Goal: Task Accomplishment & Management: Use online tool/utility

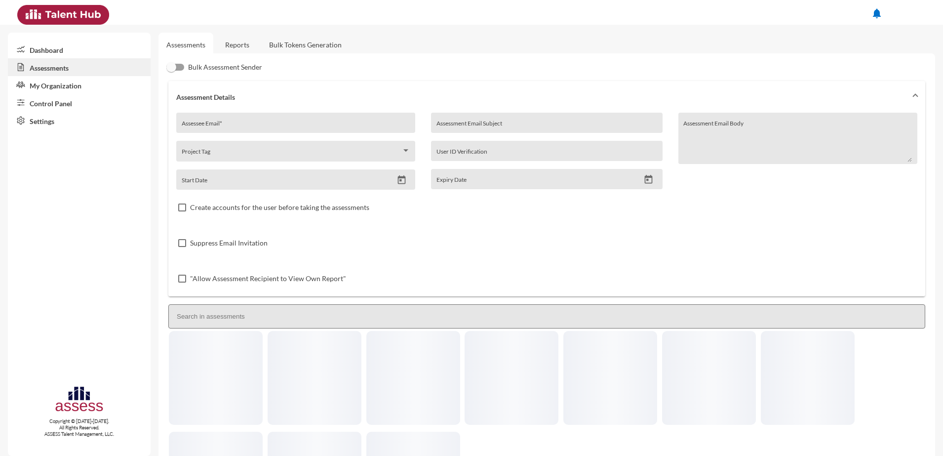
click at [237, 45] on link "Reports" at bounding box center [237, 45] width 40 height 24
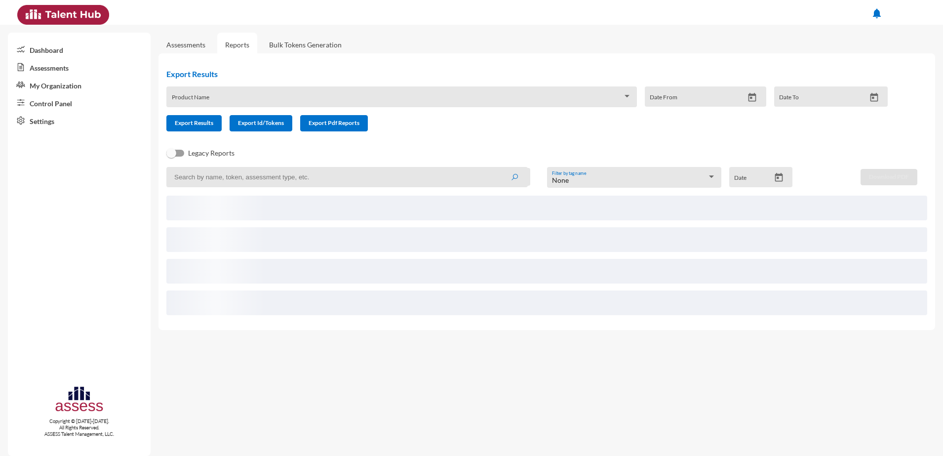
click at [327, 97] on span at bounding box center [397, 100] width 451 height 8
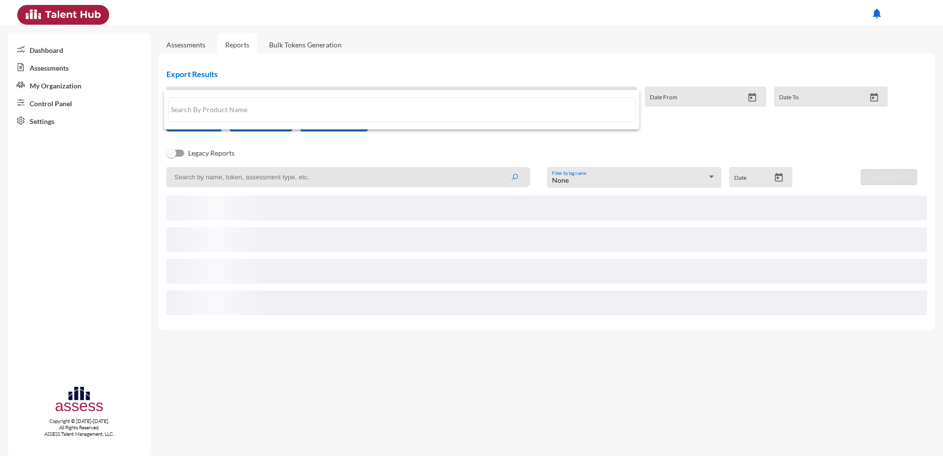
click at [649, 145] on div at bounding box center [471, 228] width 943 height 456
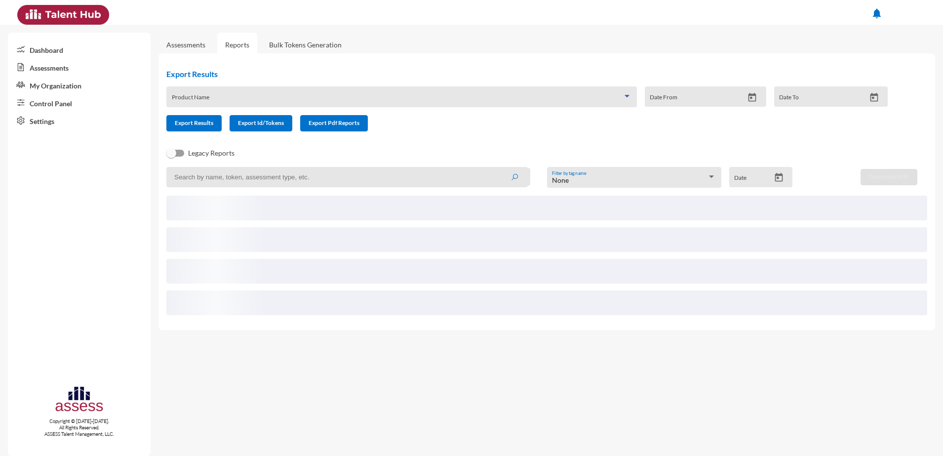
click at [623, 98] on div at bounding box center [627, 96] width 9 height 8
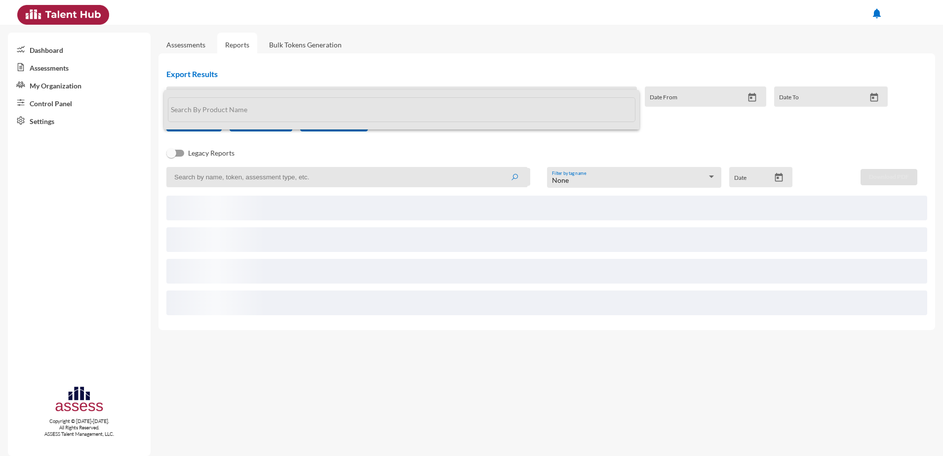
click at [182, 104] on input "text" at bounding box center [402, 109] width 468 height 25
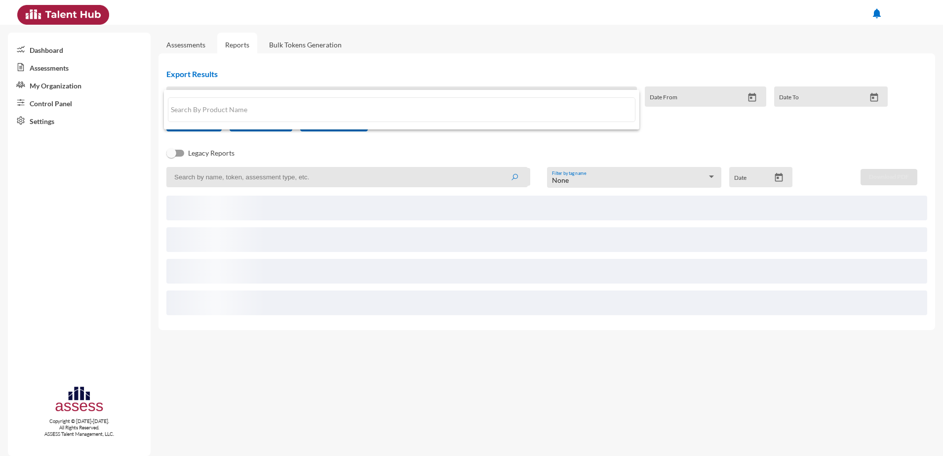
click at [336, 148] on div at bounding box center [471, 228] width 943 height 456
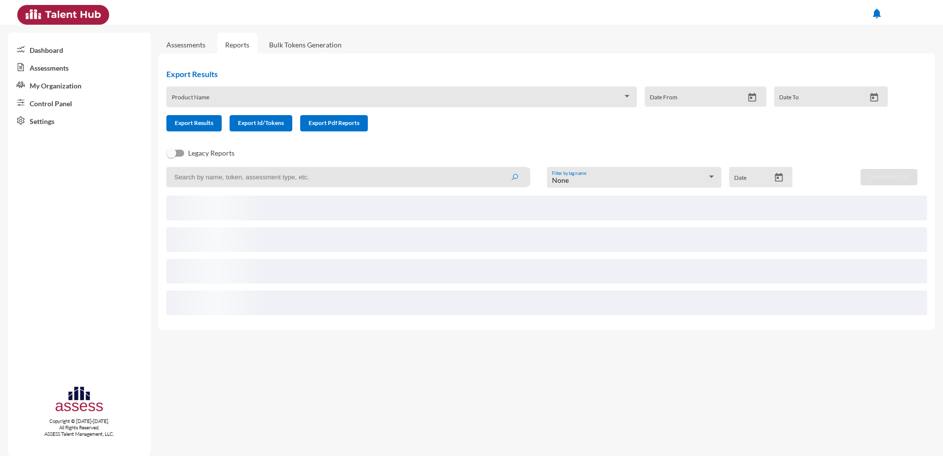
click at [498, 103] on span at bounding box center [397, 100] width 451 height 8
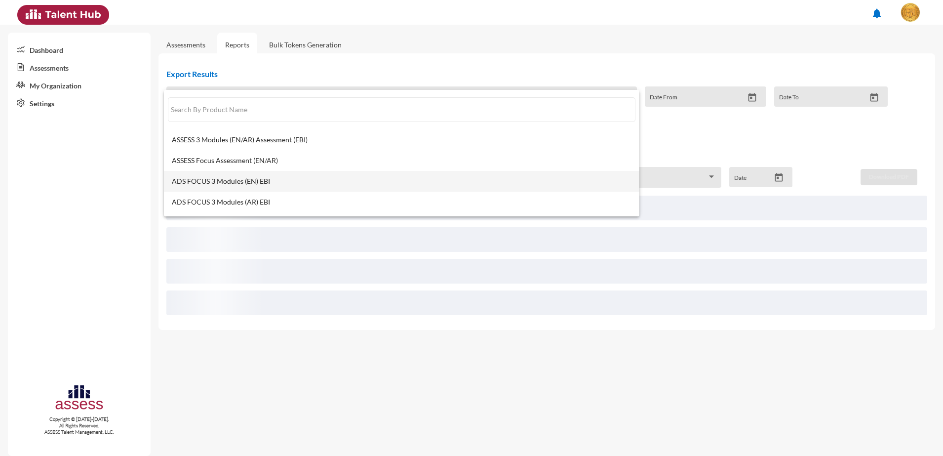
scroll to position [62, 0]
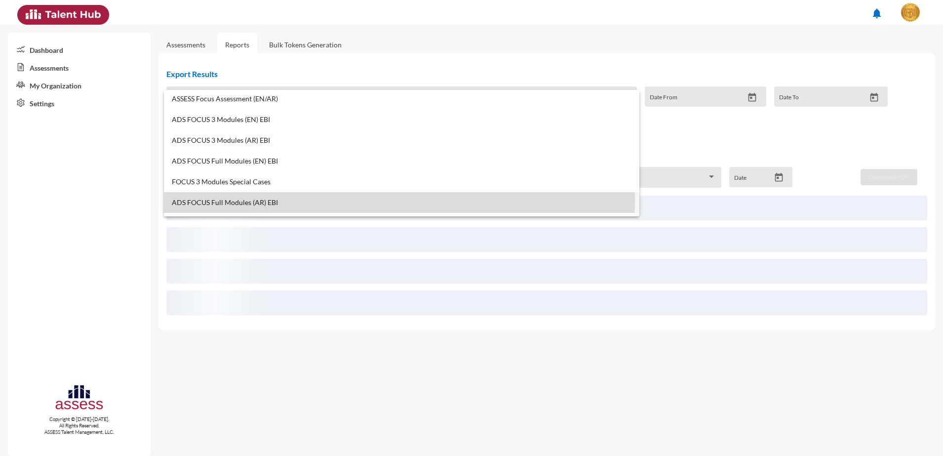
click at [217, 200] on span "ADS FOCUS Full Modules (AR) EBI" at bounding box center [402, 203] width 460 height 8
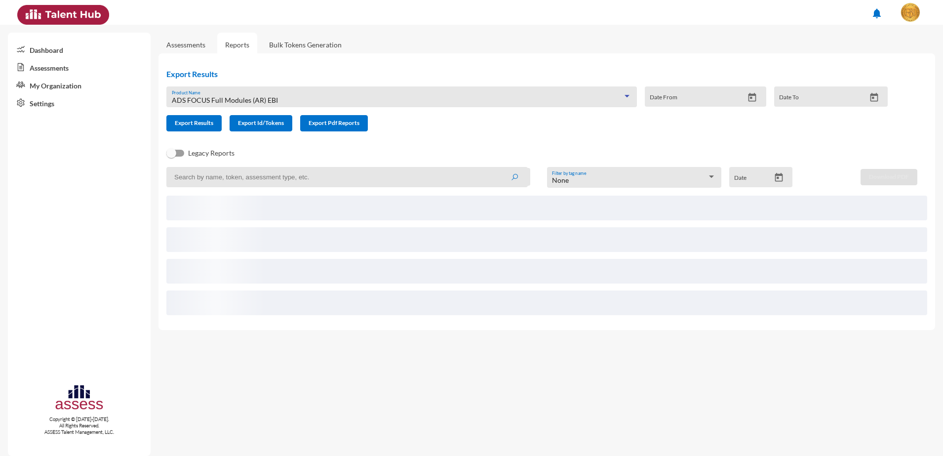
click at [271, 97] on span "ADS FOCUS Full Modules (AR) EBI" at bounding box center [225, 100] width 106 height 8
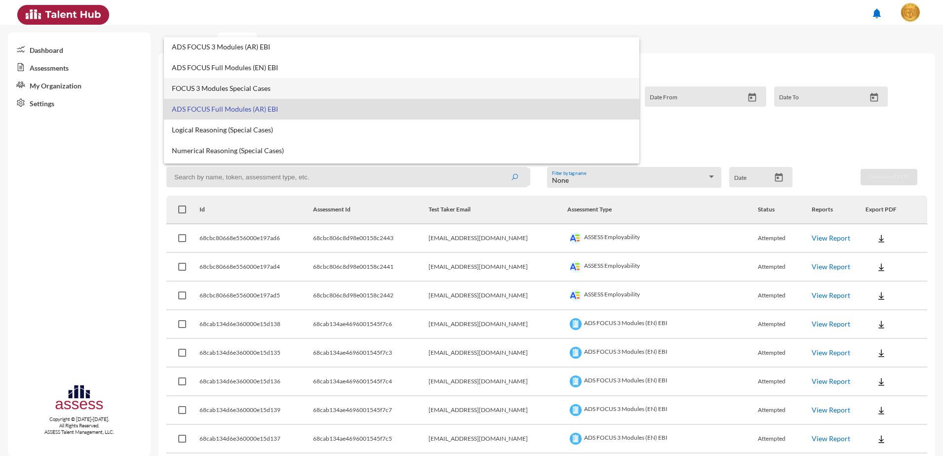
scroll to position [123, 0]
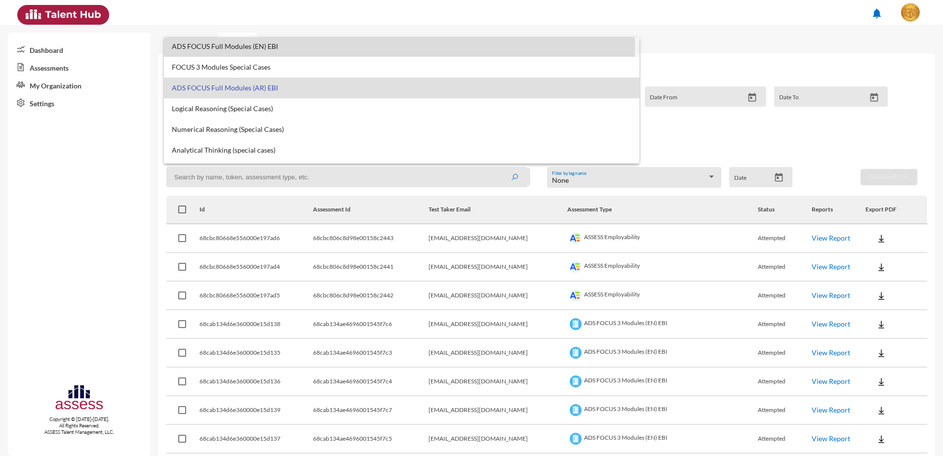
click at [247, 44] on span "ADS FOCUS Full Modules (EN) EBI" at bounding box center [402, 46] width 460 height 8
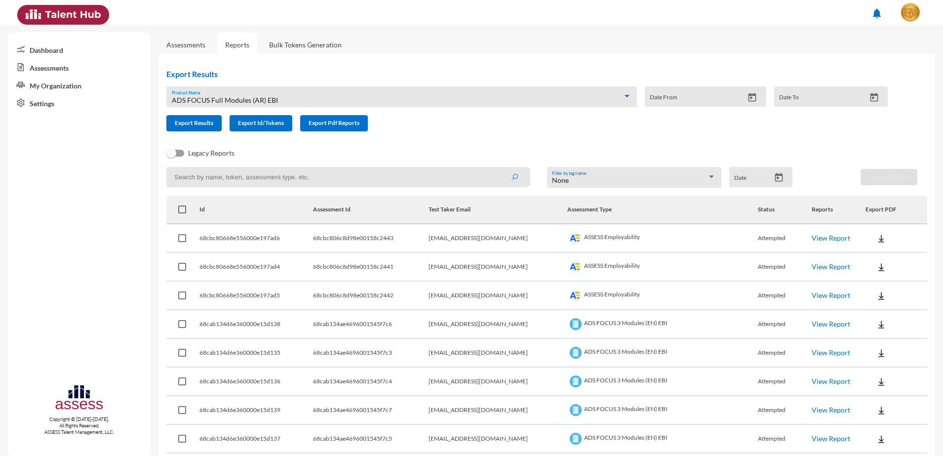
scroll to position [104, 0]
click at [775, 181] on icon "Open calendar" at bounding box center [779, 177] width 8 height 9
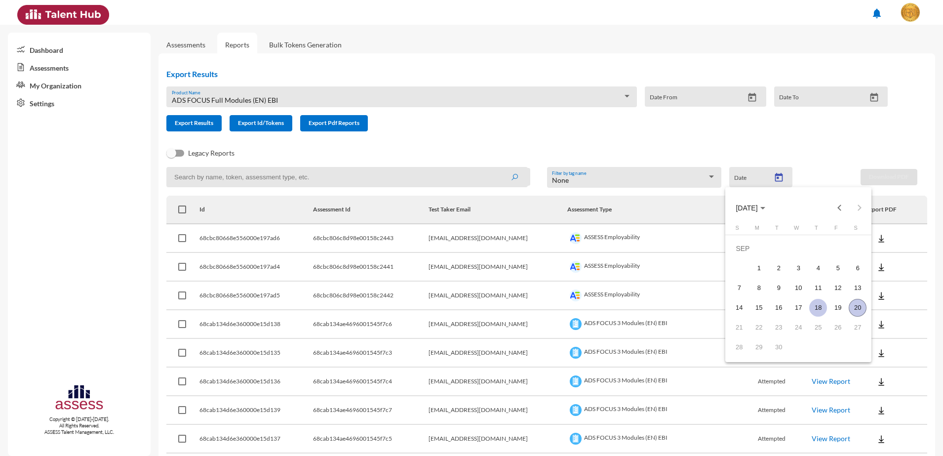
click at [823, 311] on div "18" at bounding box center [818, 308] width 18 height 18
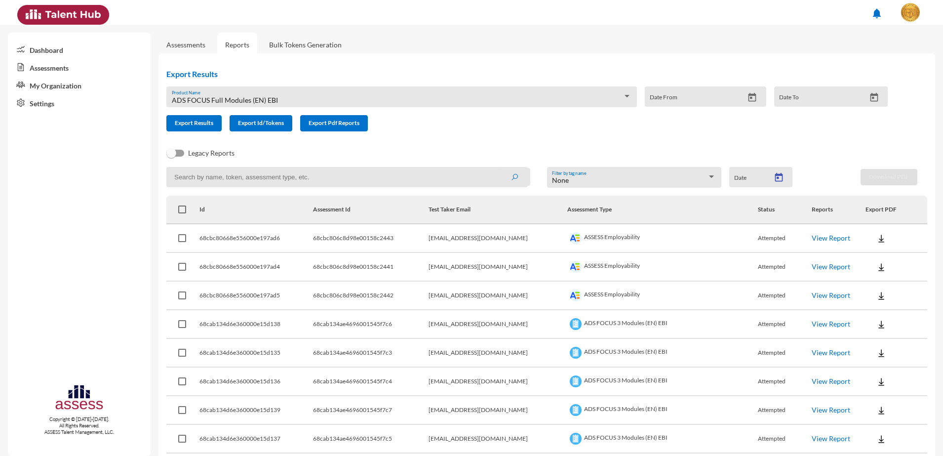
type input "9/18/2025"
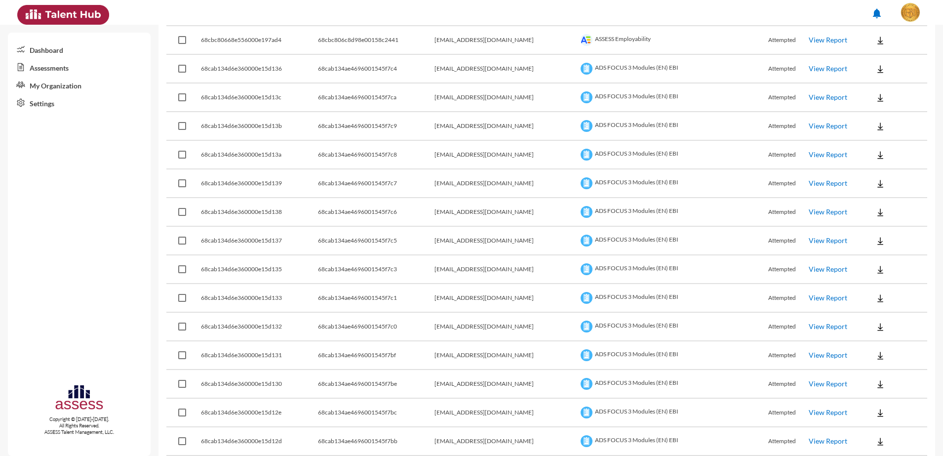
scroll to position [356, 0]
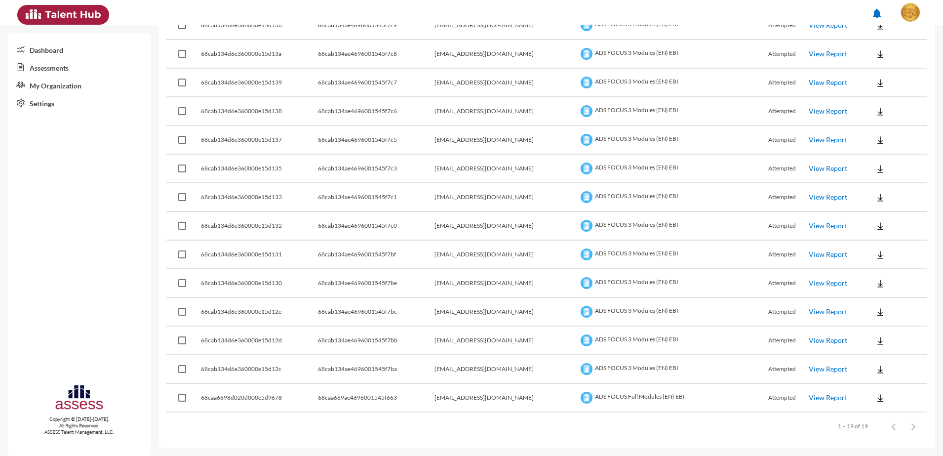
click at [815, 402] on td "View Report" at bounding box center [837, 398] width 56 height 29
click at [814, 397] on link "View Report" at bounding box center [828, 397] width 39 height 8
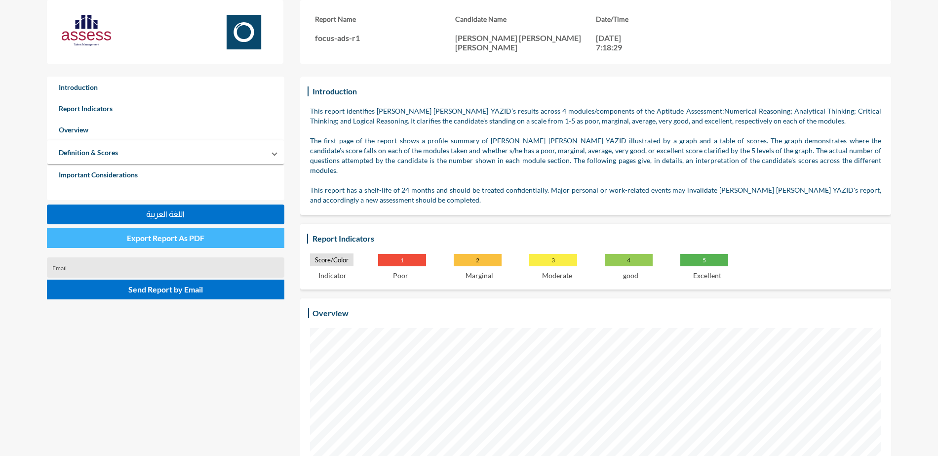
click at [200, 241] on span "Export Report As PDF" at bounding box center [166, 237] width 78 height 9
